Goal: Task Accomplishment & Management: Manage account settings

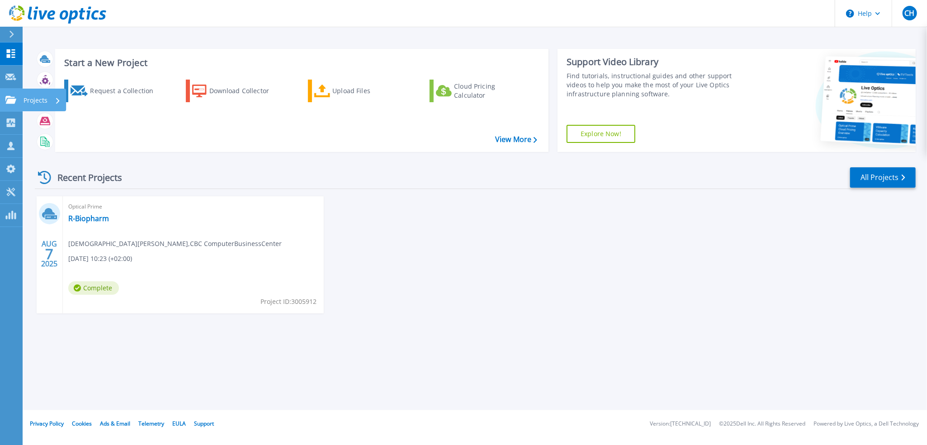
click at [36, 99] on p "Projects" at bounding box center [36, 101] width 24 height 24
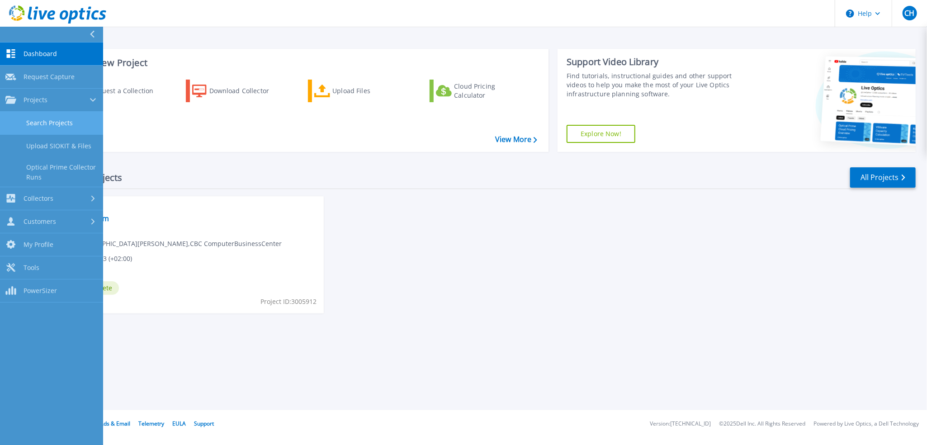
click at [56, 119] on link "Search Projects" at bounding box center [51, 123] width 103 height 23
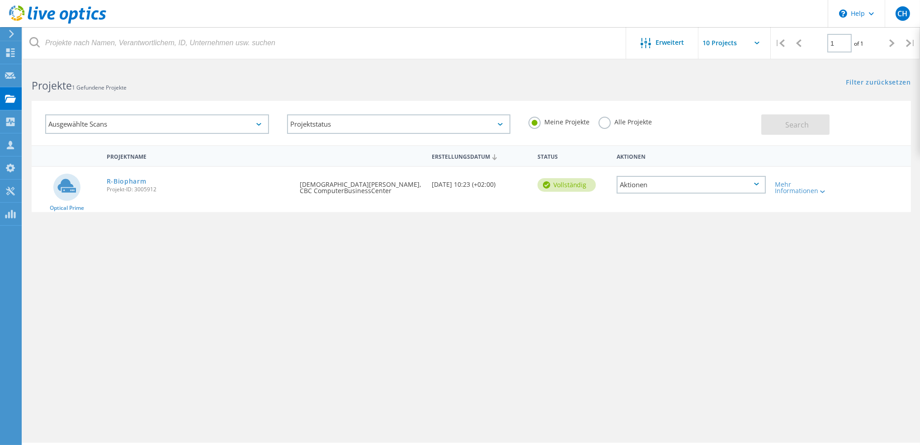
click at [606, 120] on label "Alle Projekte" at bounding box center [625, 121] width 53 height 9
click at [0, 0] on input "Alle Projekte" at bounding box center [0, 0] width 0 height 0
click at [204, 126] on div "Ausgewählte Scans" at bounding box center [157, 123] width 224 height 19
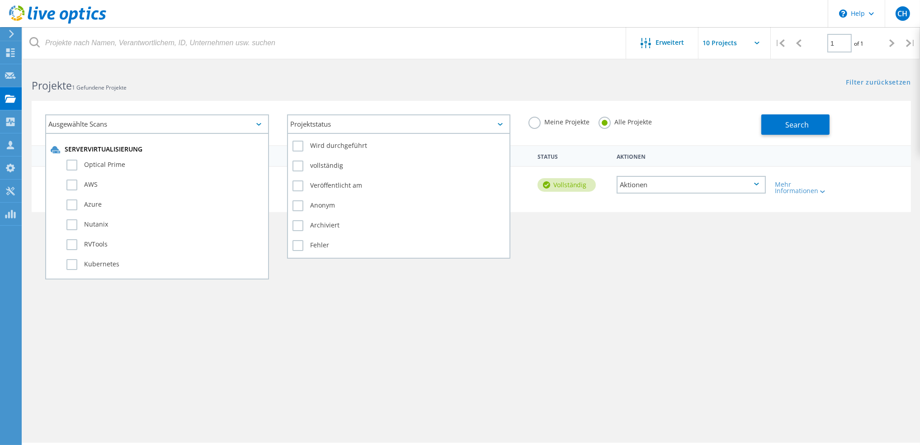
click at [365, 123] on div "Projektstatus" at bounding box center [399, 123] width 224 height 19
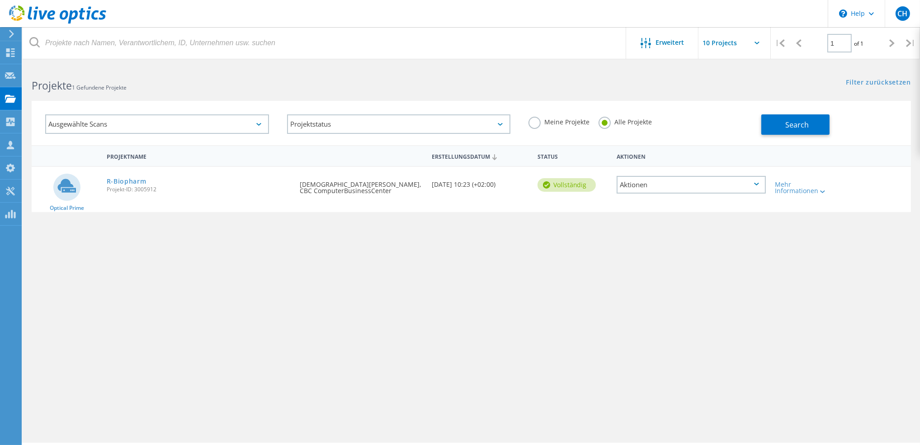
click at [440, 95] on div "Ausgewählte Scans Projektstatus Wird durchgeführt vollständig Veröffentlicht am…" at bounding box center [472, 118] width 898 height 56
click at [795, 129] on span "Search" at bounding box center [798, 125] width 24 height 10
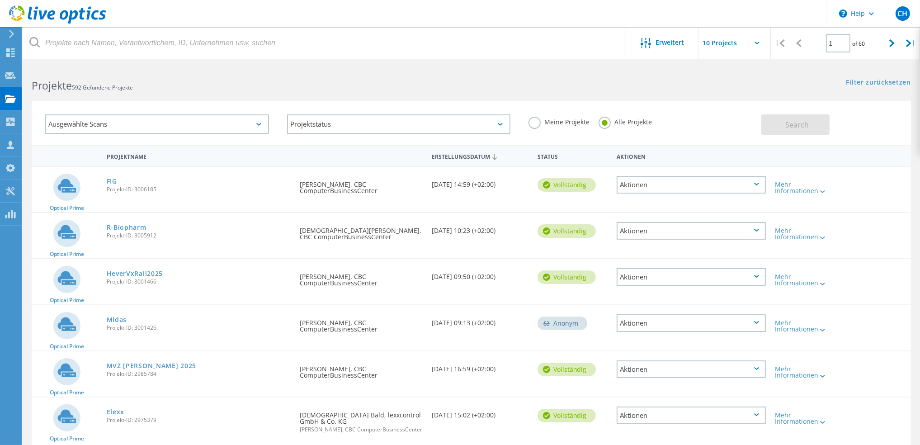
click at [124, 152] on div "Projektname" at bounding box center [199, 155] width 194 height 17
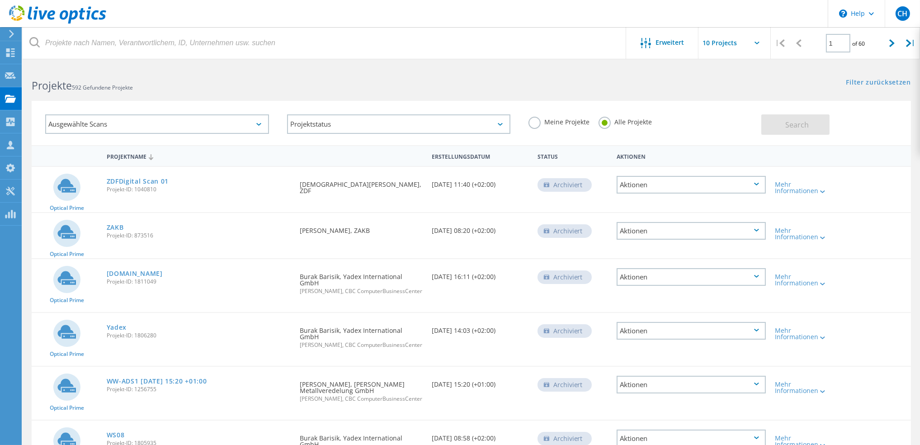
click at [130, 156] on div "Projektname" at bounding box center [199, 155] width 194 height 17
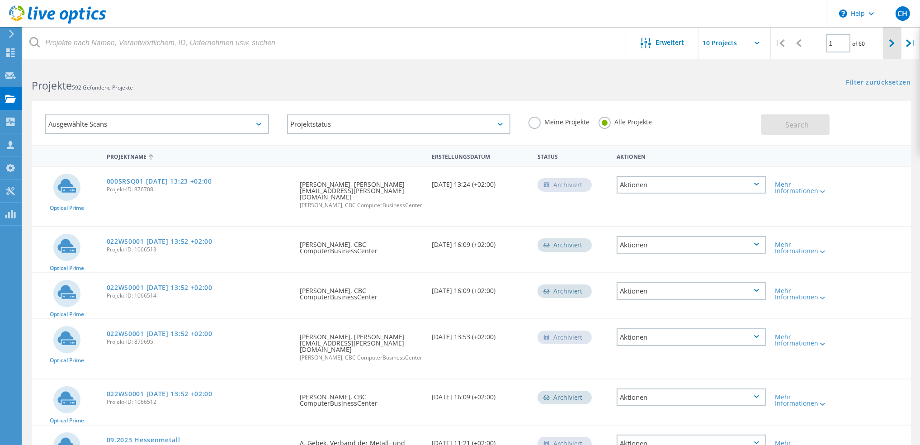
click at [894, 43] on icon at bounding box center [892, 43] width 5 height 8
type input "2"
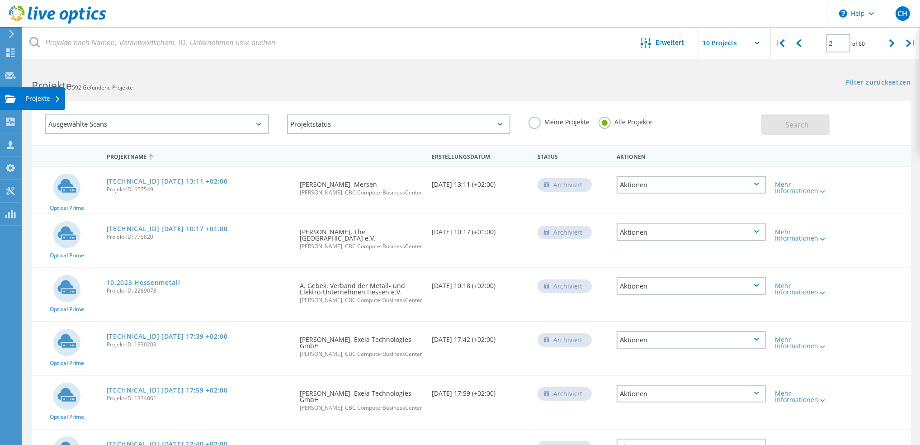
click at [49, 98] on div "Projekte" at bounding box center [43, 98] width 35 height 6
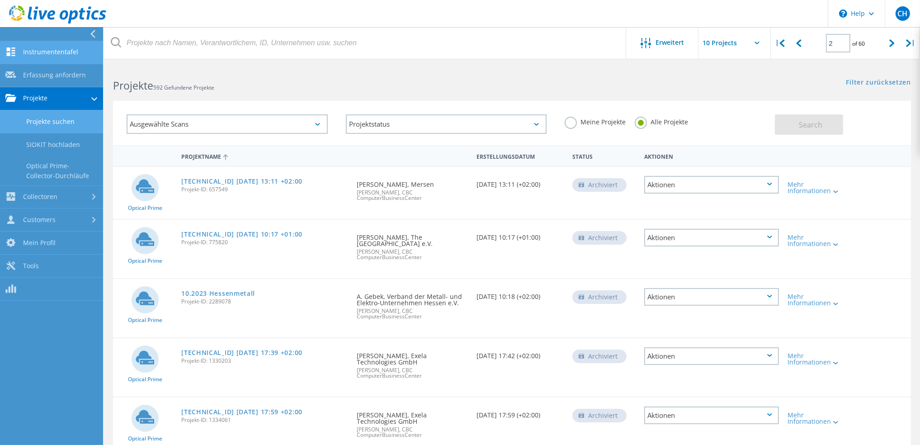
click at [31, 51] on link "Instrumententafel" at bounding box center [51, 52] width 103 height 23
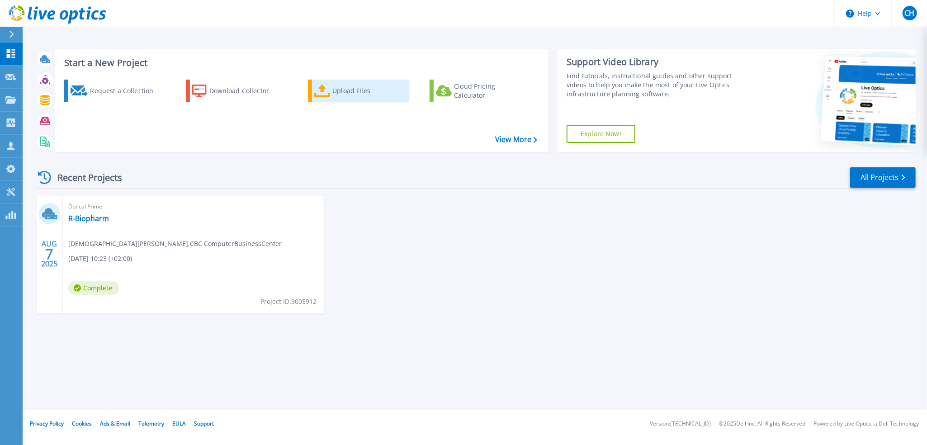
click at [334, 95] on div "Upload Files" at bounding box center [368, 91] width 72 height 18
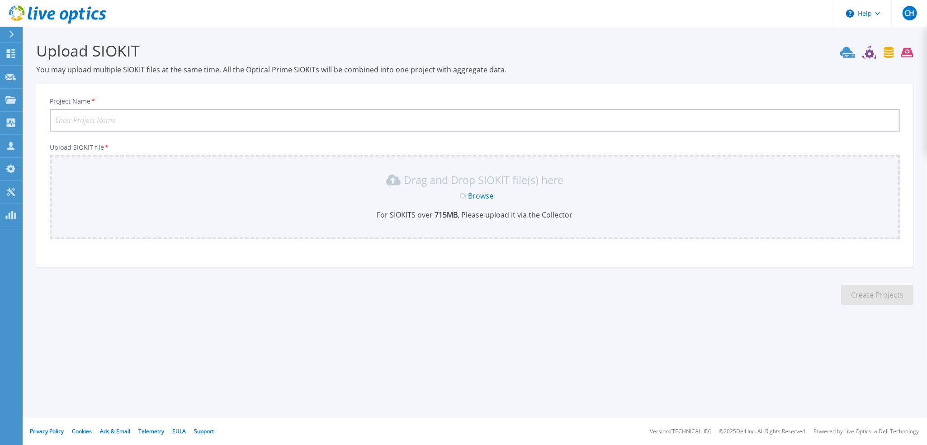
click at [120, 121] on input "Project Name *" at bounding box center [475, 120] width 850 height 23
type input "2"
type input "Airtec 2025 - Kronberg"
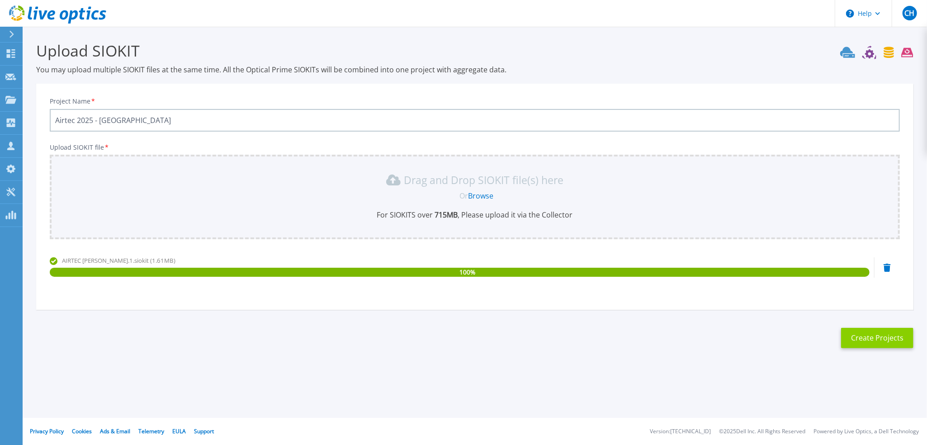
click at [853, 329] on button "Create Projects" at bounding box center [877, 338] width 72 height 20
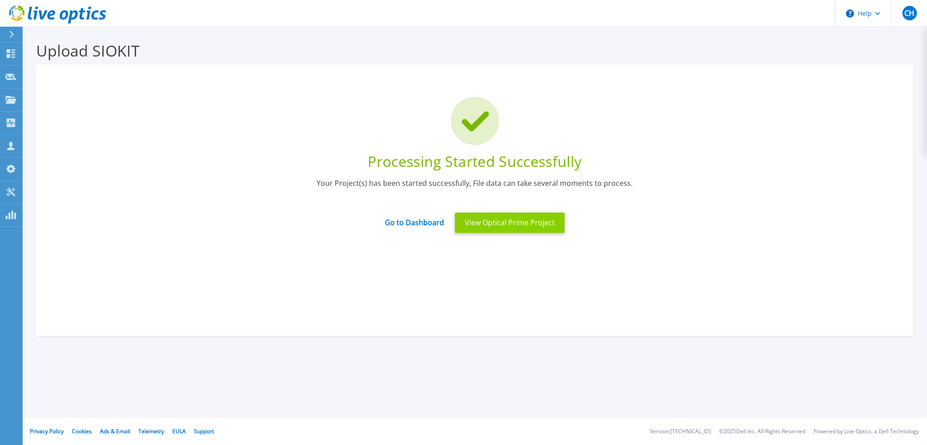
click at [492, 225] on button "View Optical Prime Project" at bounding box center [510, 223] width 110 height 20
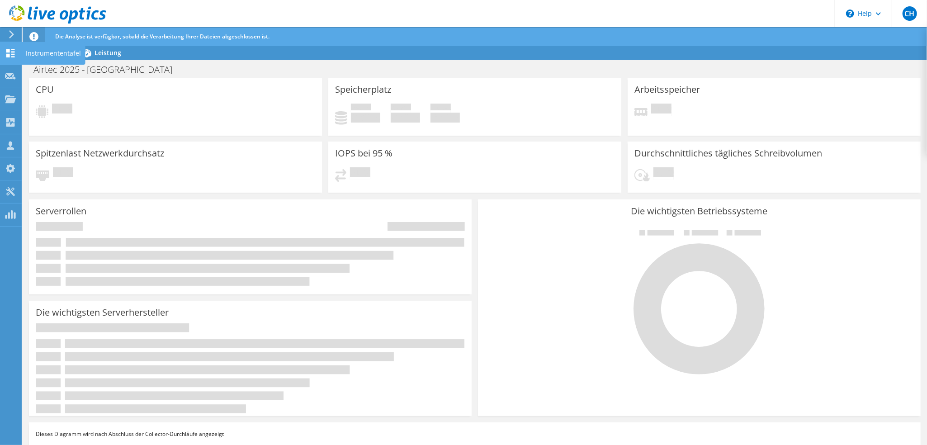
click at [12, 51] on use at bounding box center [10, 53] width 9 height 9
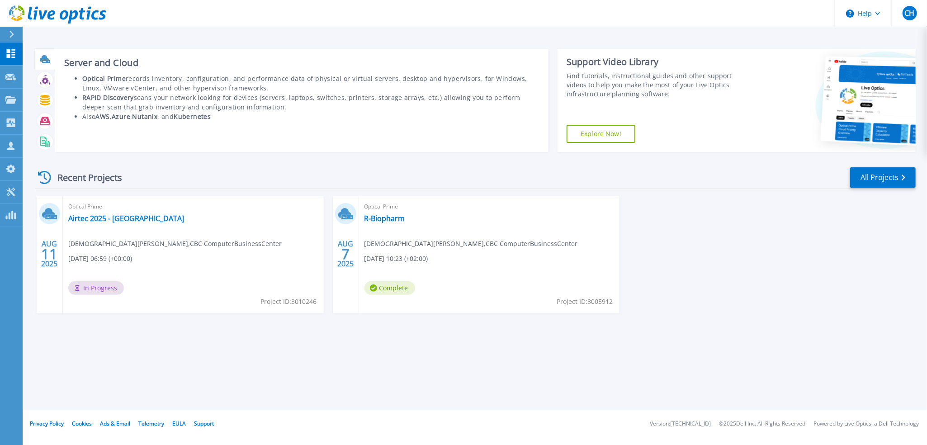
click at [44, 57] on icon at bounding box center [44, 58] width 9 height 7
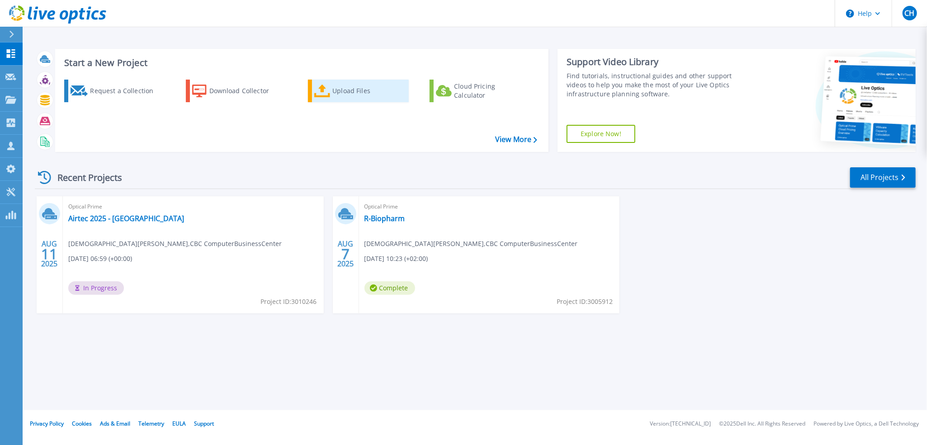
click at [346, 93] on div "Upload Files" at bounding box center [368, 91] width 72 height 18
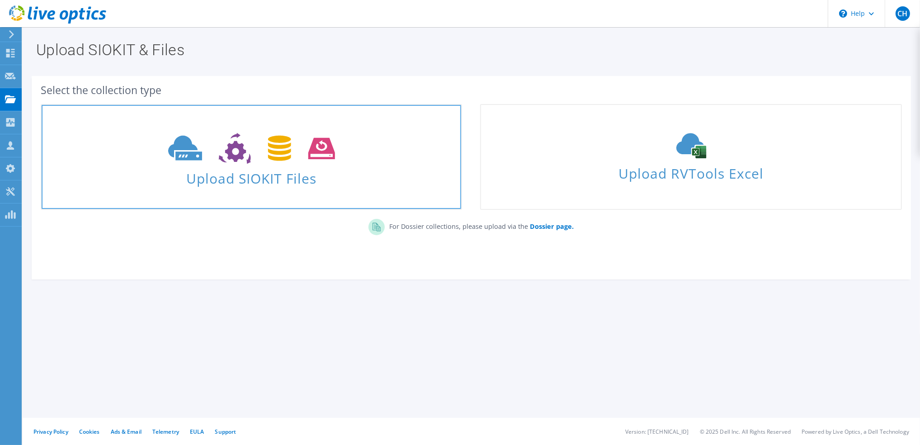
click at [237, 146] on use at bounding box center [251, 148] width 167 height 31
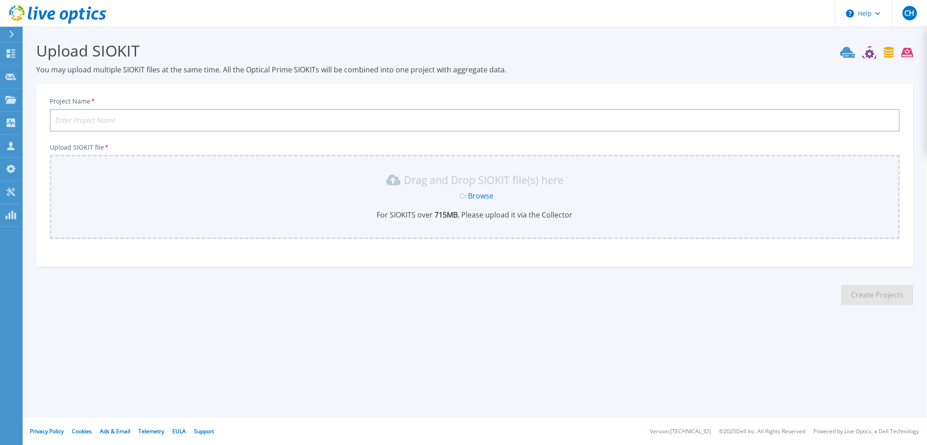
click at [288, 124] on input "Project Name *" at bounding box center [475, 120] width 850 height 23
click at [162, 118] on input "Airtec 2025 - Kronberg" at bounding box center [475, 120] width 850 height 23
type input "Airtec 2025 - [GEOGRAPHIC_DATA]"
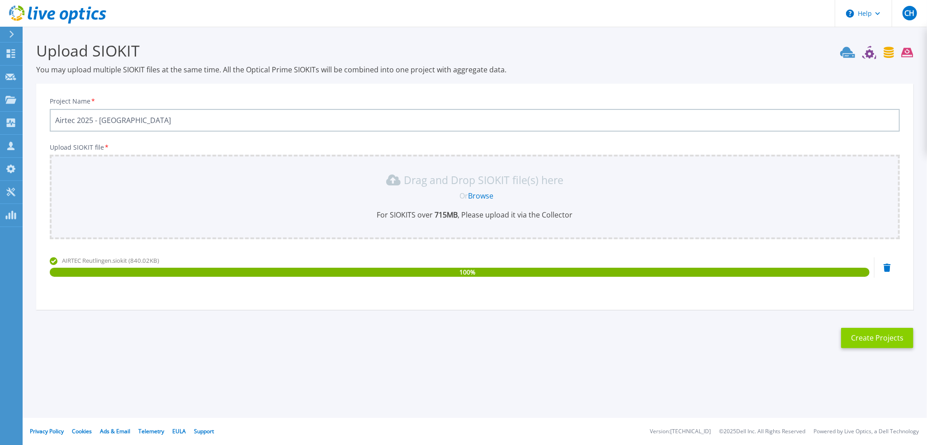
click at [876, 333] on button "Create Projects" at bounding box center [877, 338] width 72 height 20
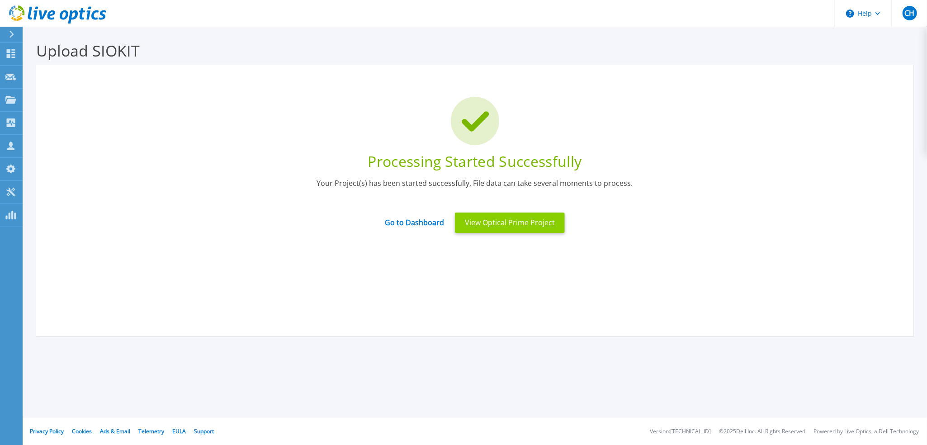
click at [488, 224] on button "View Optical Prime Project" at bounding box center [510, 223] width 110 height 20
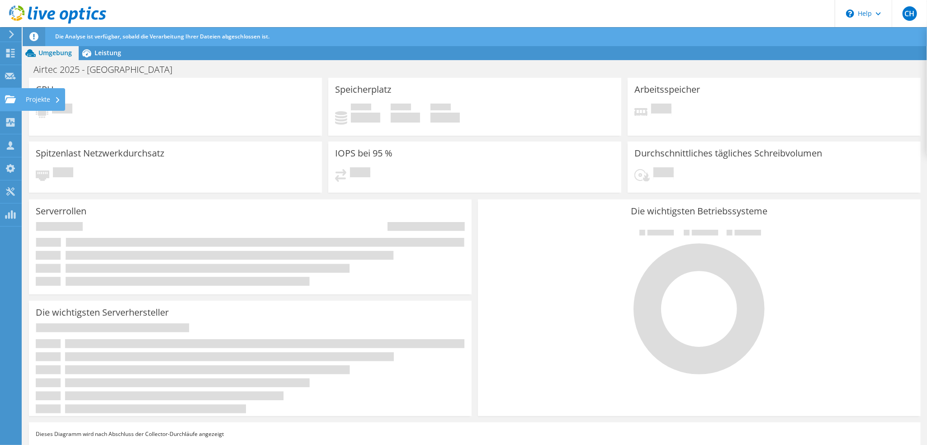
click at [38, 100] on div "Projekte" at bounding box center [43, 99] width 44 height 23
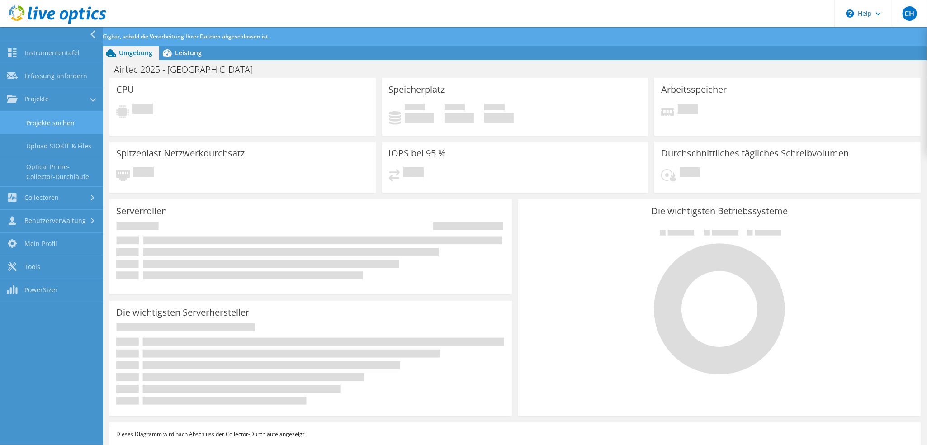
click at [69, 127] on link "Projekte suchen" at bounding box center [51, 122] width 103 height 23
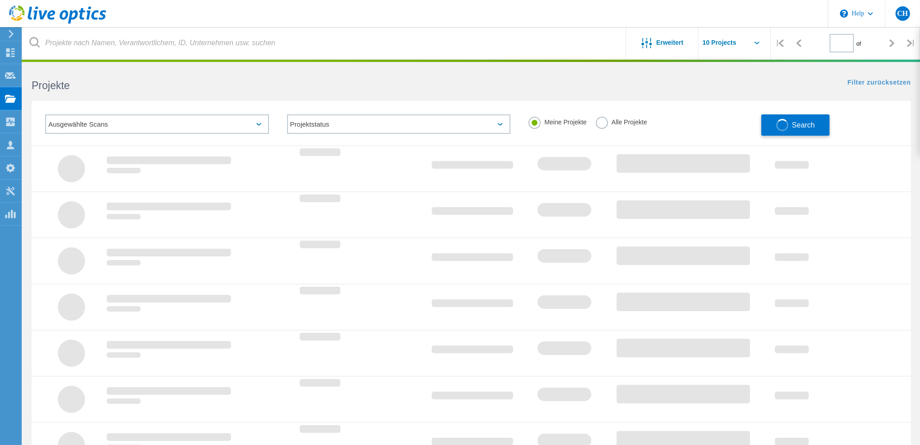
type input "1"
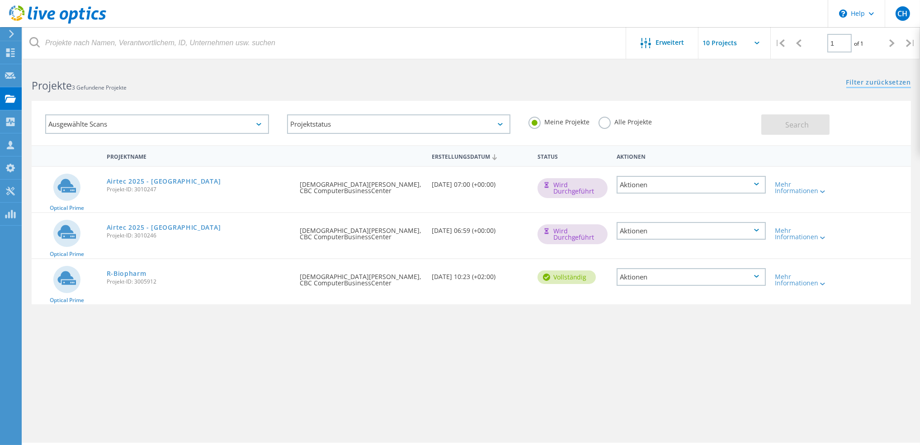
click at [876, 81] on link "Filter zurücksetzen" at bounding box center [879, 83] width 65 height 8
click at [816, 122] on button "Search" at bounding box center [796, 124] width 68 height 20
click at [145, 228] on link "Airtec 2025 - [GEOGRAPHIC_DATA]" at bounding box center [164, 227] width 114 height 6
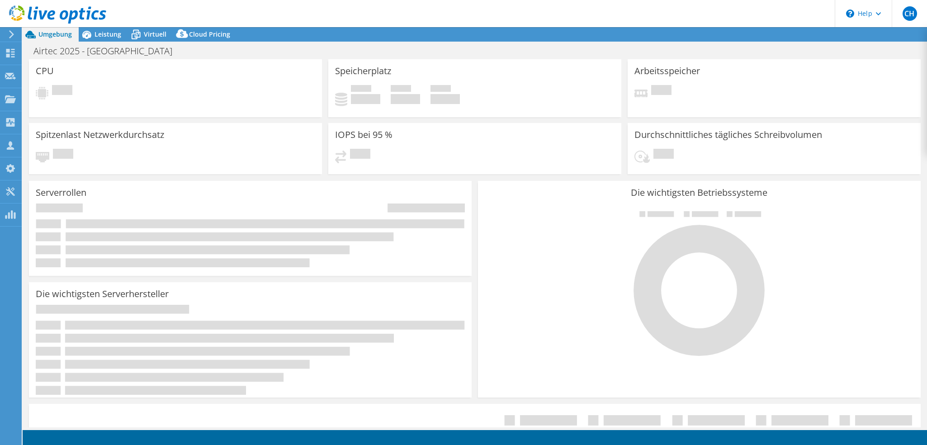
select select "USD"
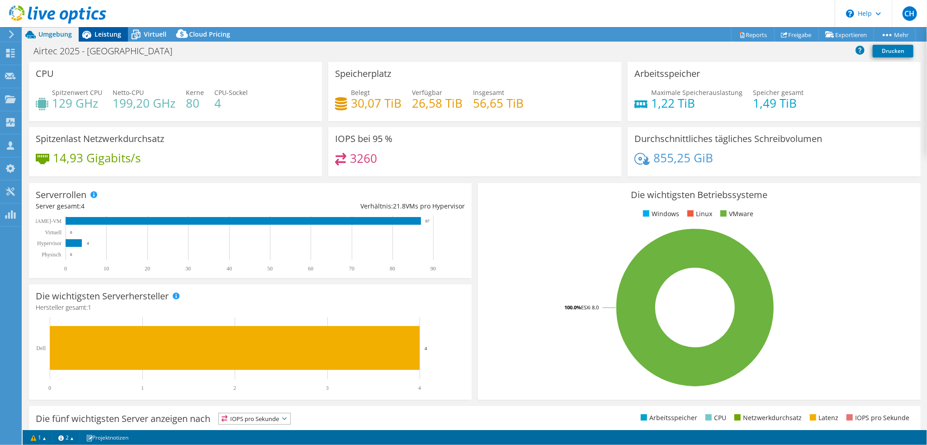
click at [93, 32] on icon at bounding box center [87, 35] width 16 height 16
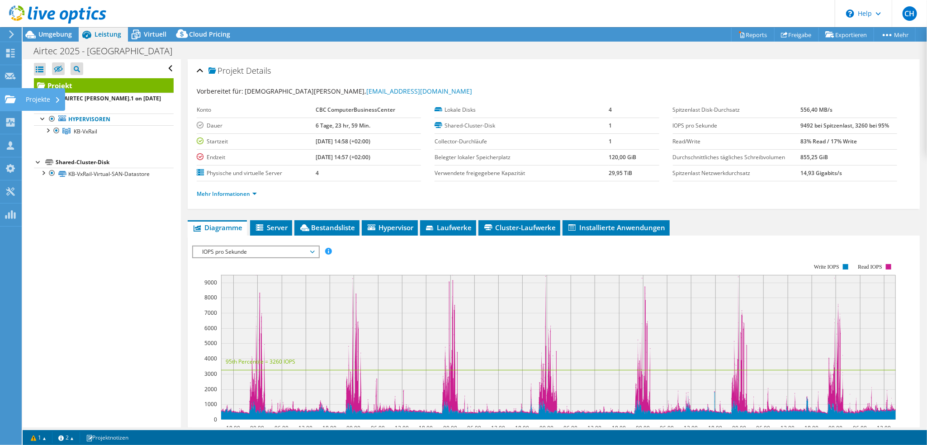
click at [43, 99] on div "Projekte" at bounding box center [43, 99] width 44 height 23
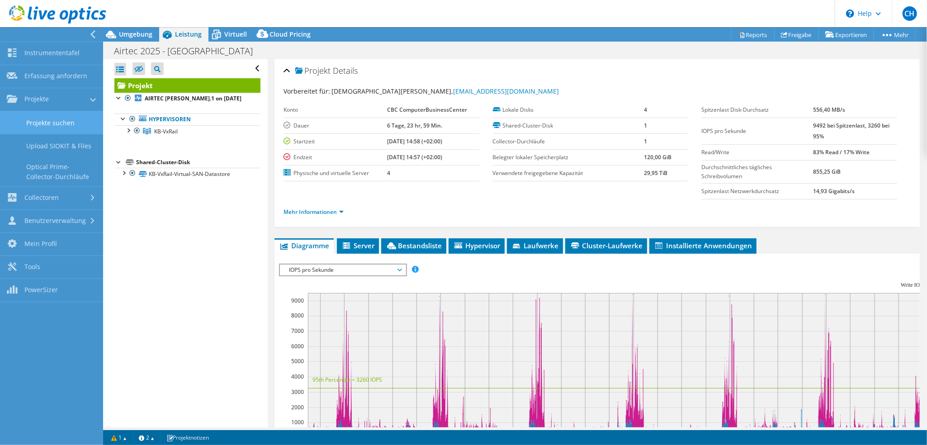
click at [56, 121] on link "Projekte suchen" at bounding box center [51, 122] width 103 height 23
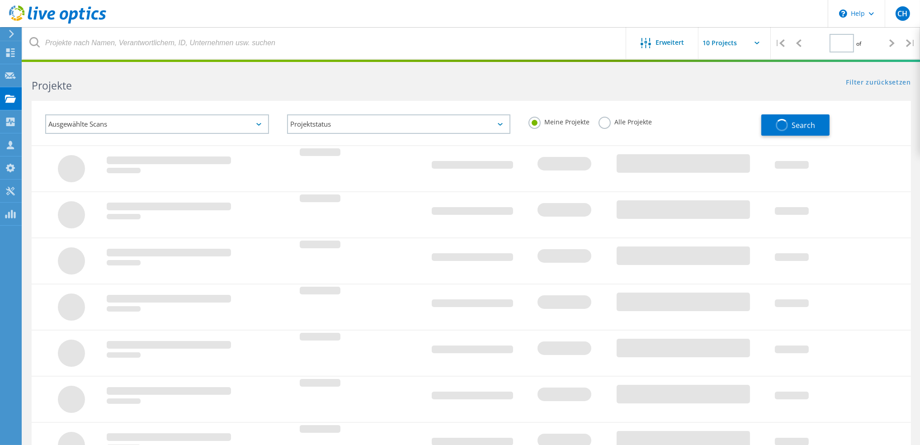
type input "1"
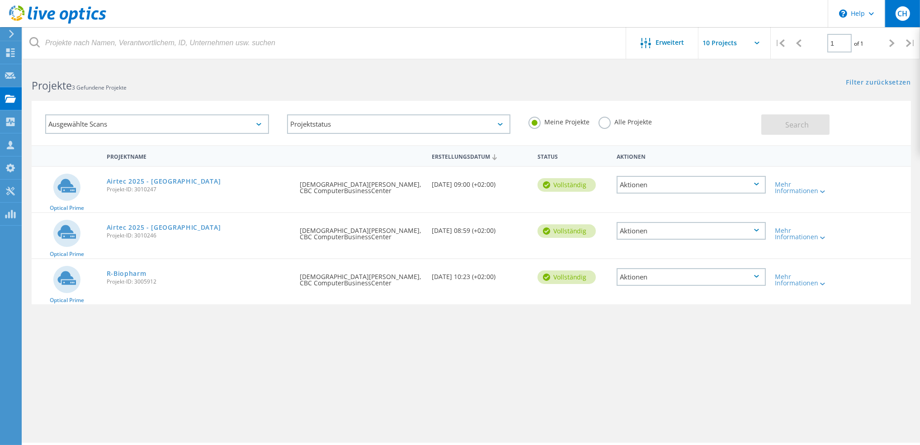
click at [906, 18] on div "CH" at bounding box center [903, 13] width 14 height 14
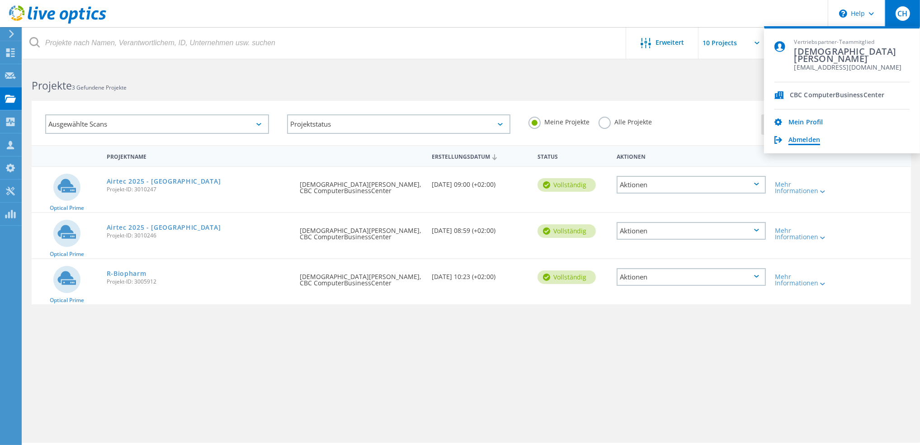
click at [801, 140] on link "Abmelden" at bounding box center [805, 140] width 32 height 9
